Goal: Information Seeking & Learning: Understand process/instructions

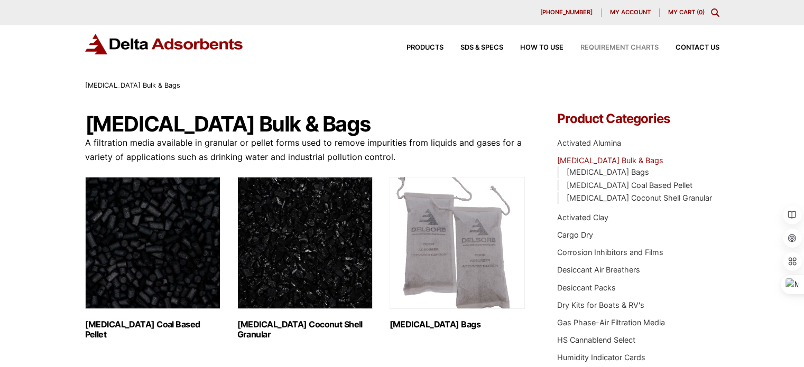
click at [646, 51] on span "Requirement Charts" at bounding box center [619, 47] width 78 height 7
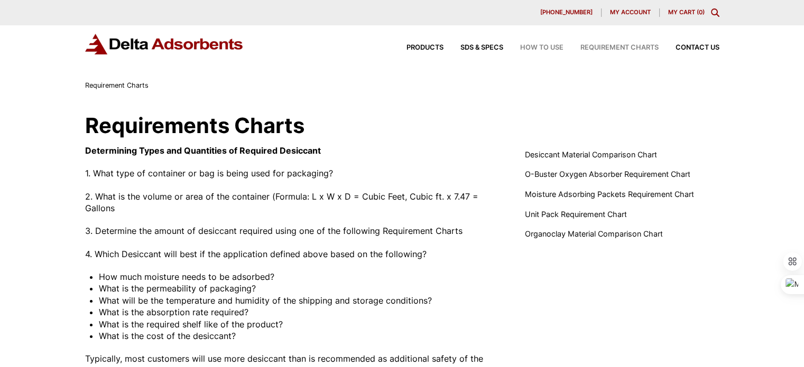
click at [550, 45] on span "How to Use" at bounding box center [541, 47] width 43 height 7
